Goal: Task Accomplishment & Management: Complete application form

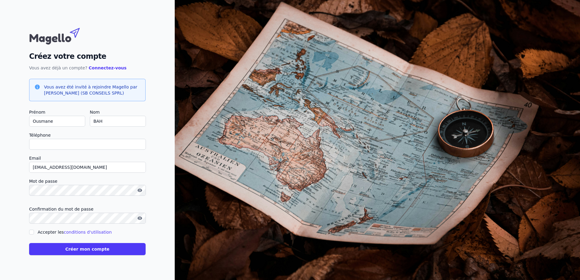
click at [47, 144] on input "Téléphone" at bounding box center [87, 144] width 117 height 11
type input "+32498793225"
checkbox input "false"
type input "+"
type input "0498793225"
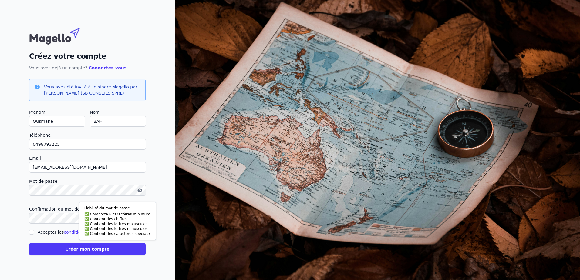
click at [163, 215] on div "Créez votre compte Vous avez déjà un compte? Connectez-vous Vous avez été invit…" at bounding box center [87, 140] width 175 height 280
click at [88, 251] on button "Créer mon compte" at bounding box center [87, 249] width 116 height 12
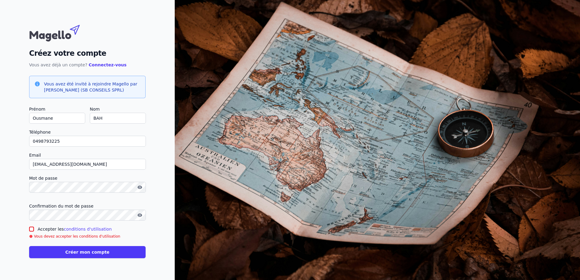
click at [30, 230] on input "Accepter les conditions d'utilisation" at bounding box center [31, 229] width 5 height 5
checkbox input "true"
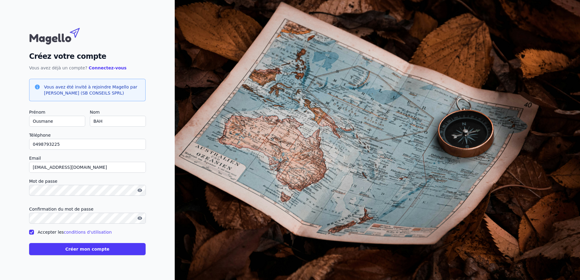
click at [89, 251] on button "Créer mon compte" at bounding box center [87, 249] width 116 height 12
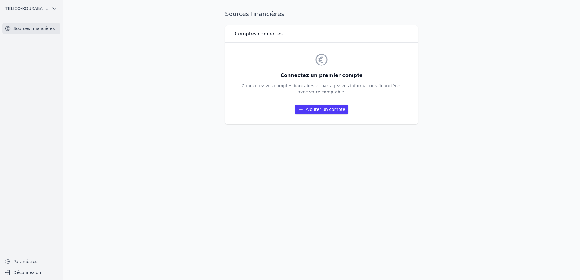
click at [286, 59] on div "Connectez un premier compte Connectez vos comptes bancaires et partagez vos inf…" at bounding box center [322, 83] width 160 height 62
click at [255, 35] on h3 "Comptes connectés" at bounding box center [259, 33] width 48 height 7
click at [290, 34] on div "Comptes connectés" at bounding box center [321, 33] width 193 height 17
click at [324, 111] on link "Ajouter un compte" at bounding box center [321, 110] width 53 height 10
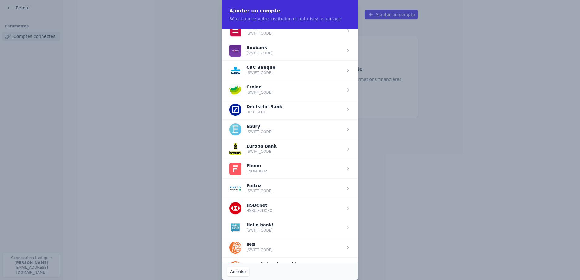
scroll to position [271, 0]
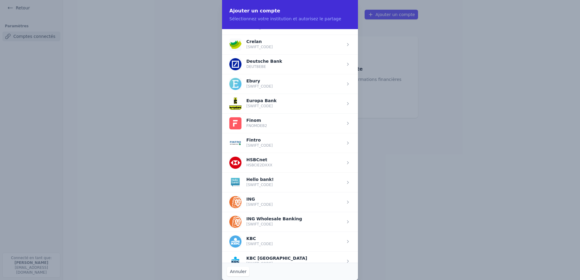
click at [250, 200] on span "button" at bounding box center [290, 202] width 136 height 20
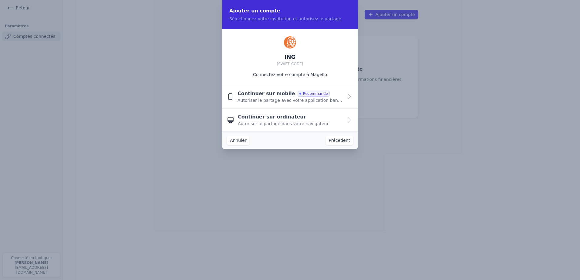
scroll to position [0, 0]
click at [288, 121] on span "Autoriser le partage dans votre navigateur" at bounding box center [283, 124] width 91 height 6
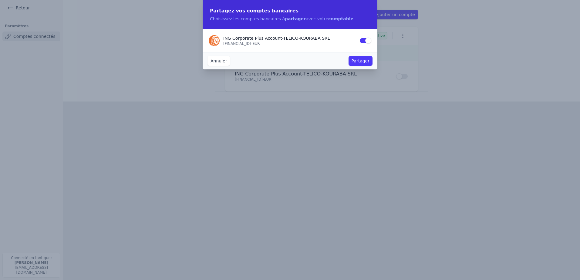
click at [365, 60] on button "Partager" at bounding box center [360, 61] width 24 height 10
